Goal: Task Accomplishment & Management: Manage account settings

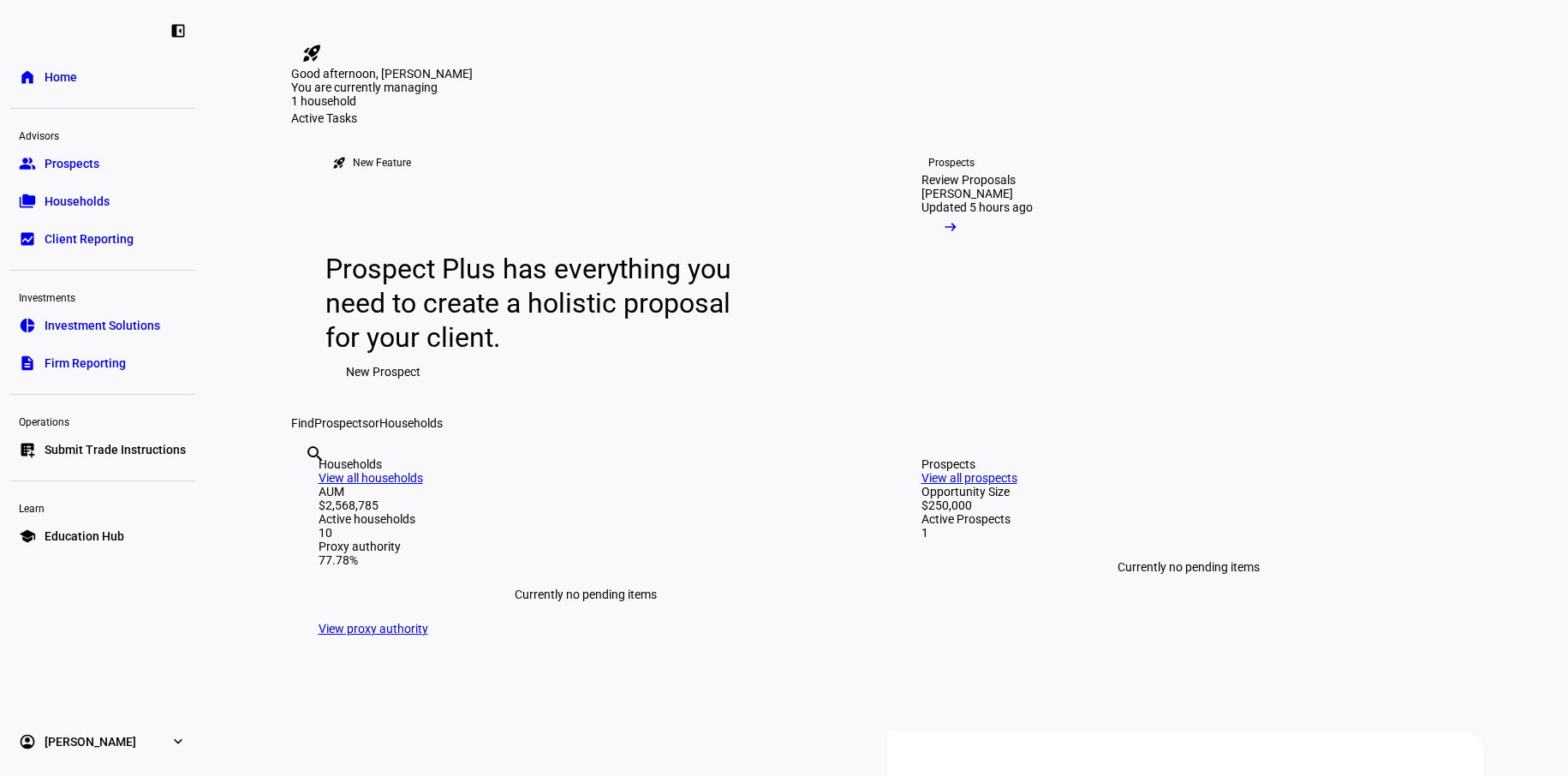
click at [103, 168] on link "group Prospects" at bounding box center [102, 163] width 185 height 34
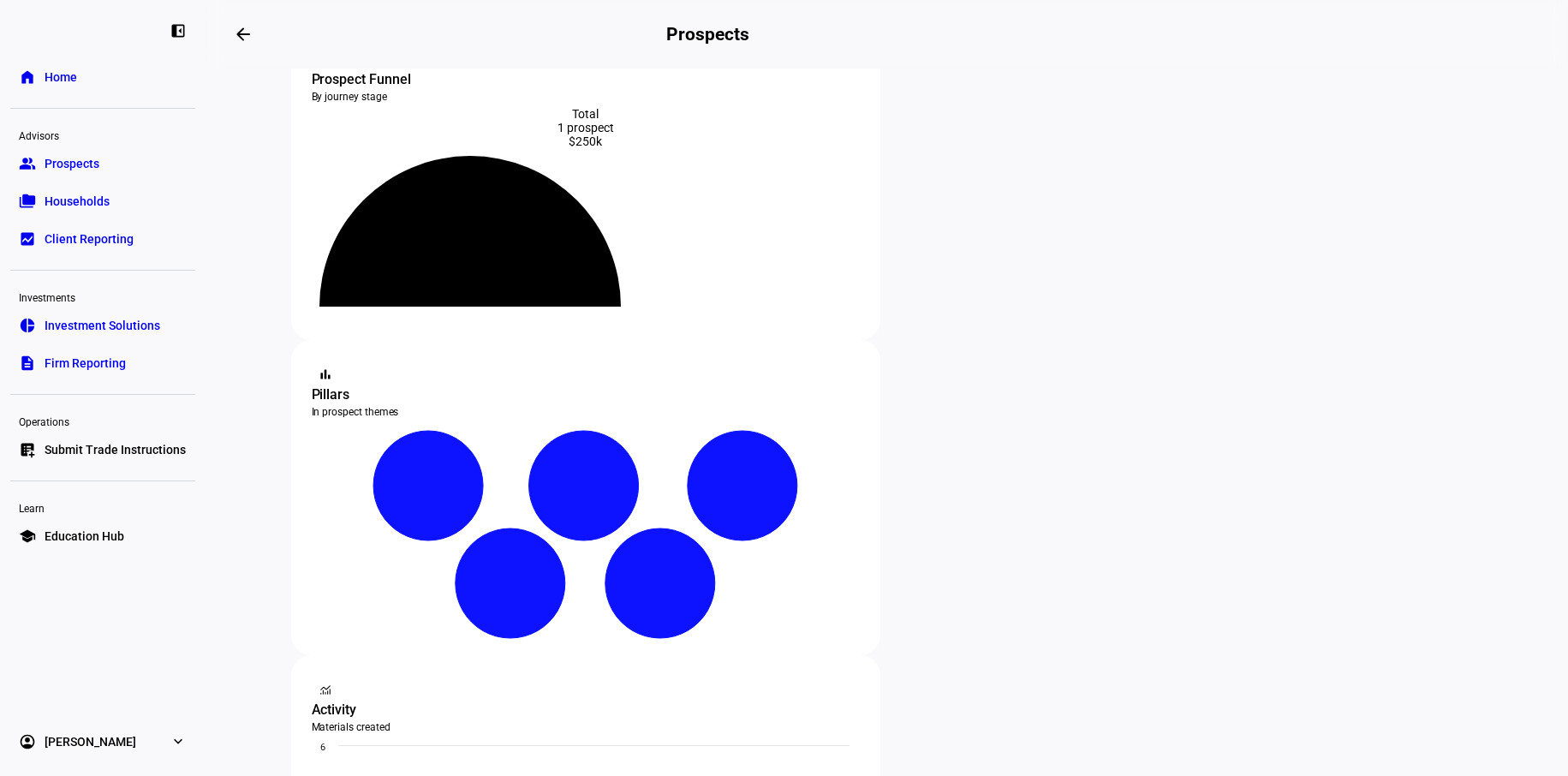
scroll to position [171, 0]
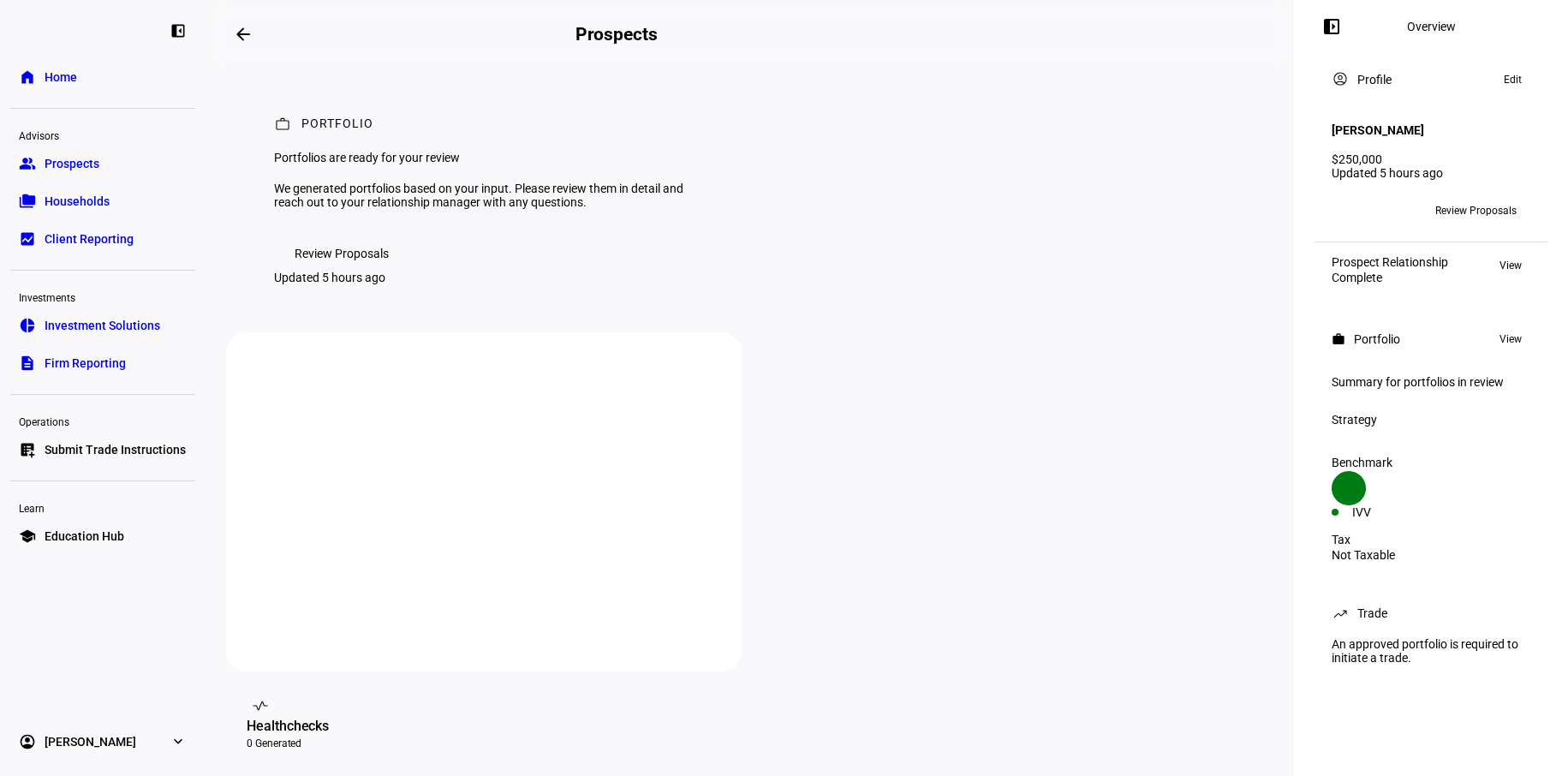
click at [363, 271] on span "Review Proposals" at bounding box center [342, 253] width 94 height 34
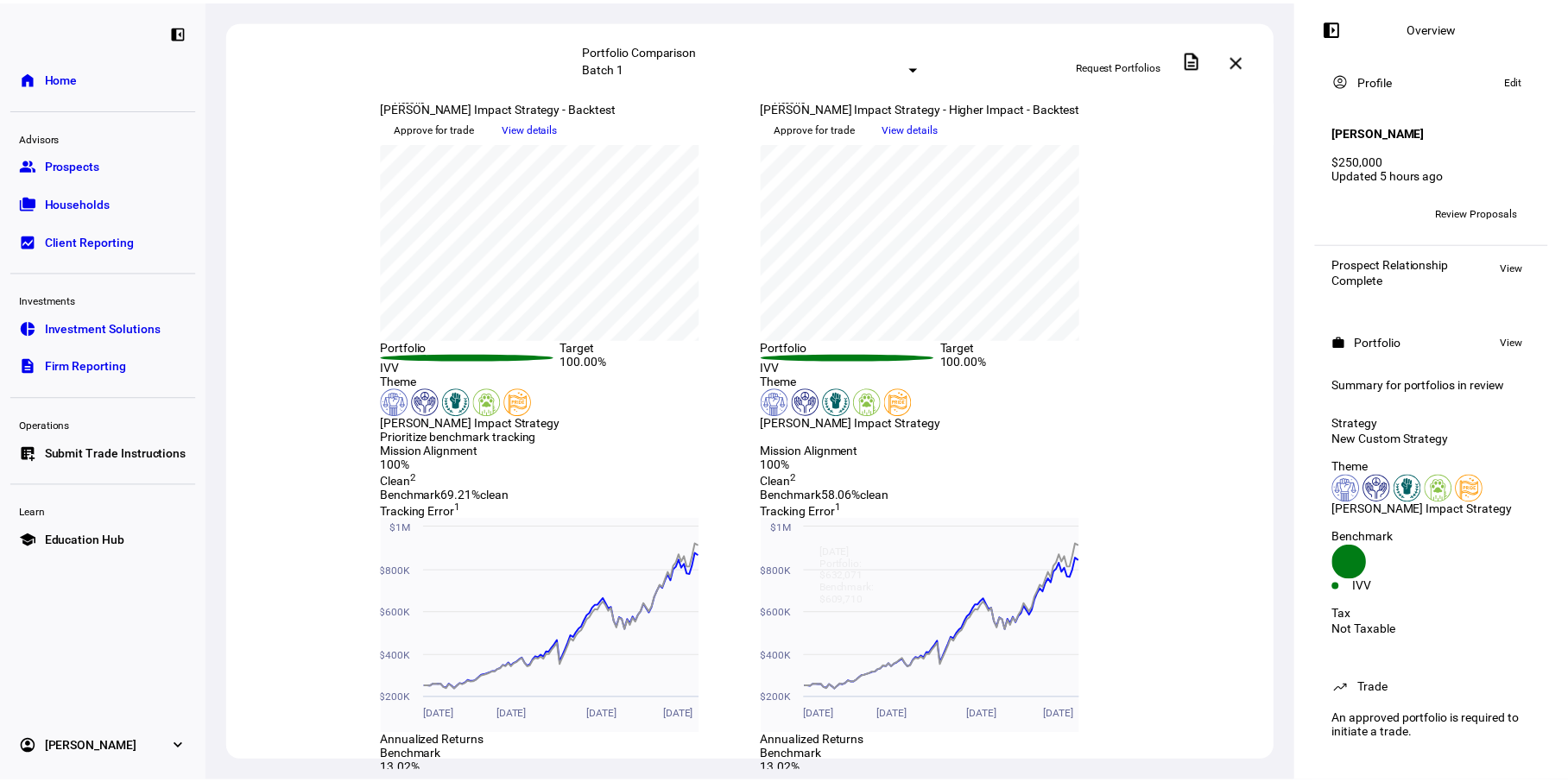
scroll to position [30, 0]
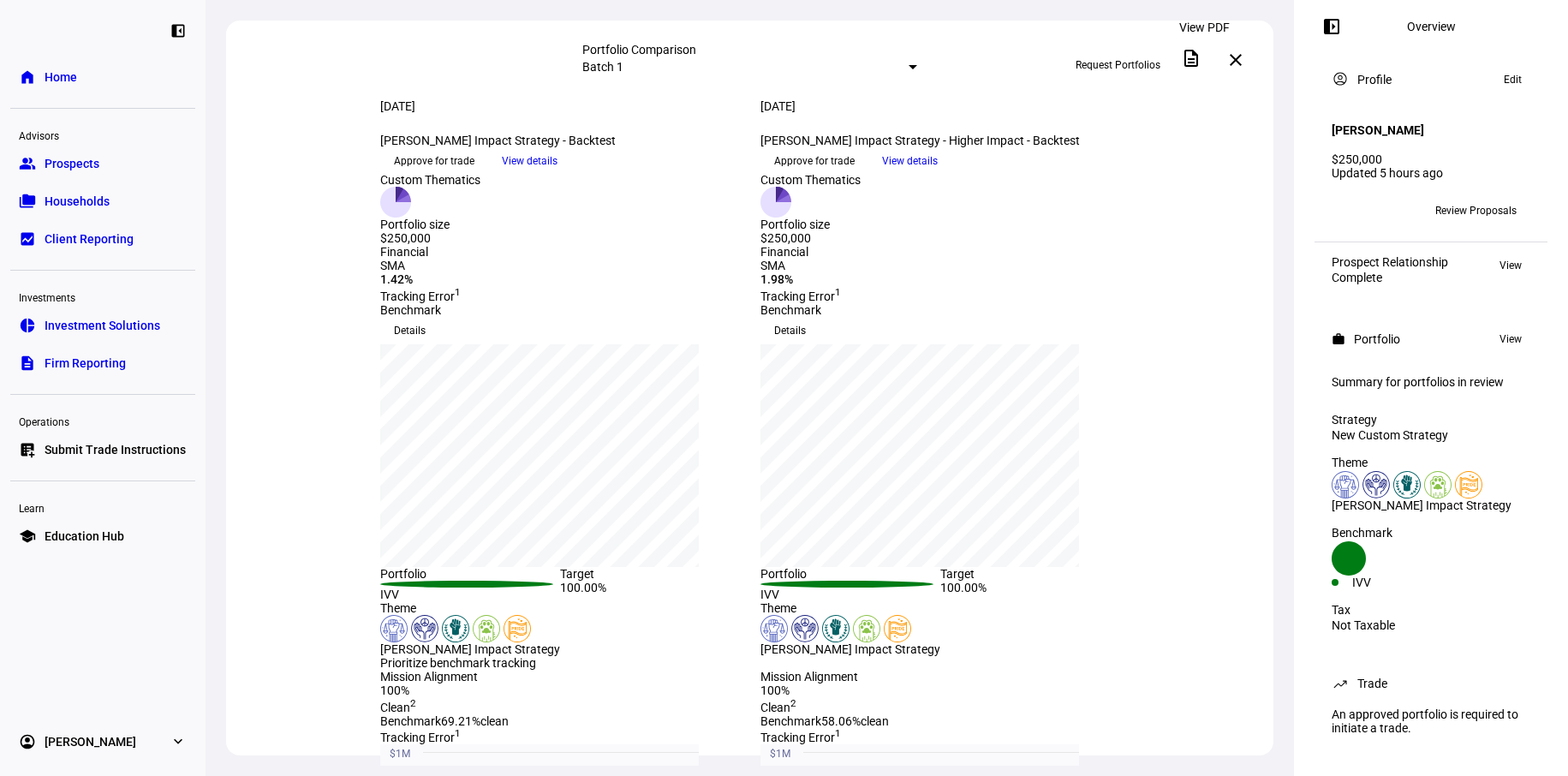
click at [1195, 63] on mat-icon "description" at bounding box center [1191, 58] width 20 height 20
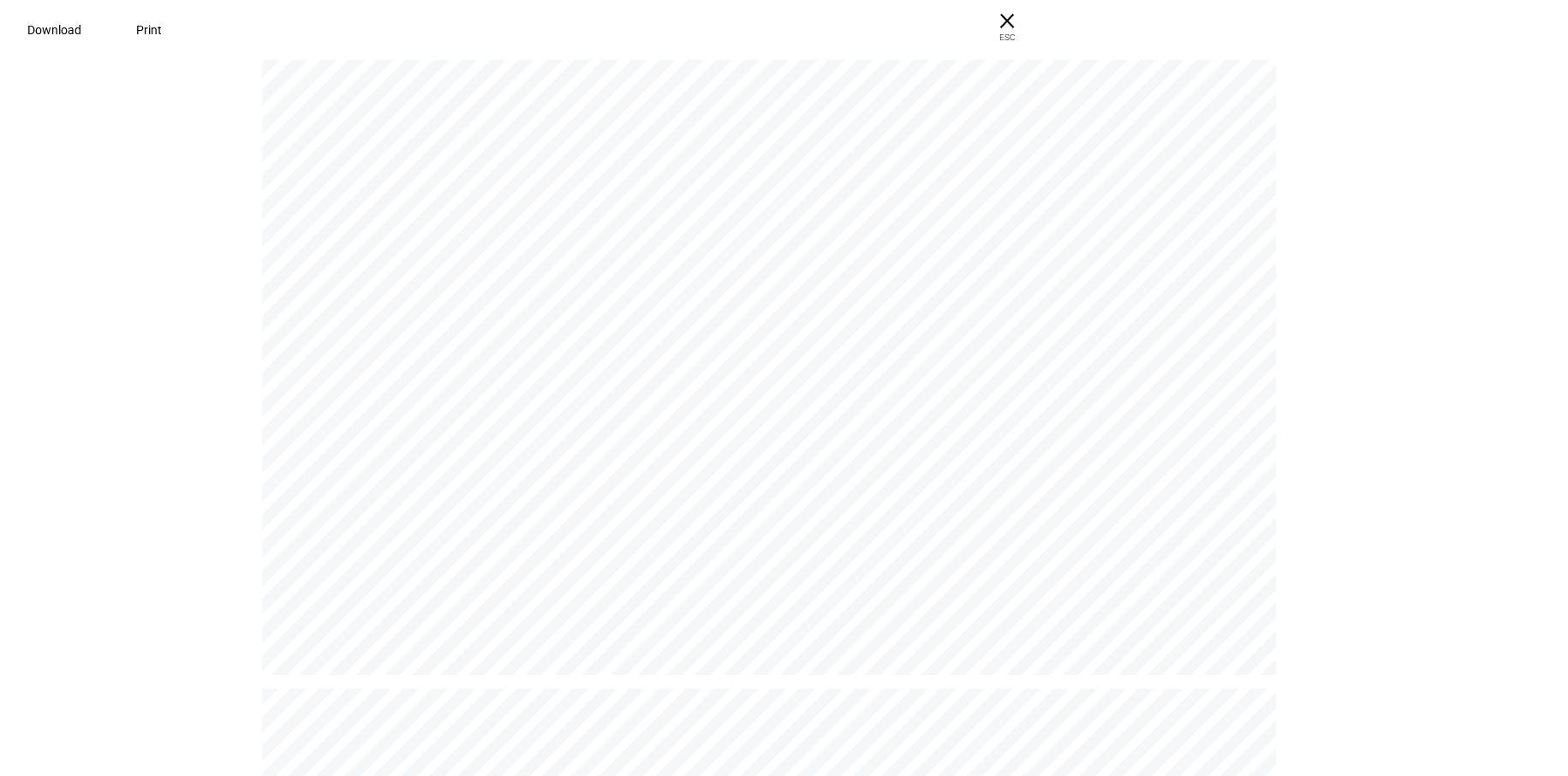
scroll to position [0, 0]
click at [1028, 27] on span "ESC" at bounding box center [1001, 30] width 55 height 25
